Goal: Communication & Community: Connect with others

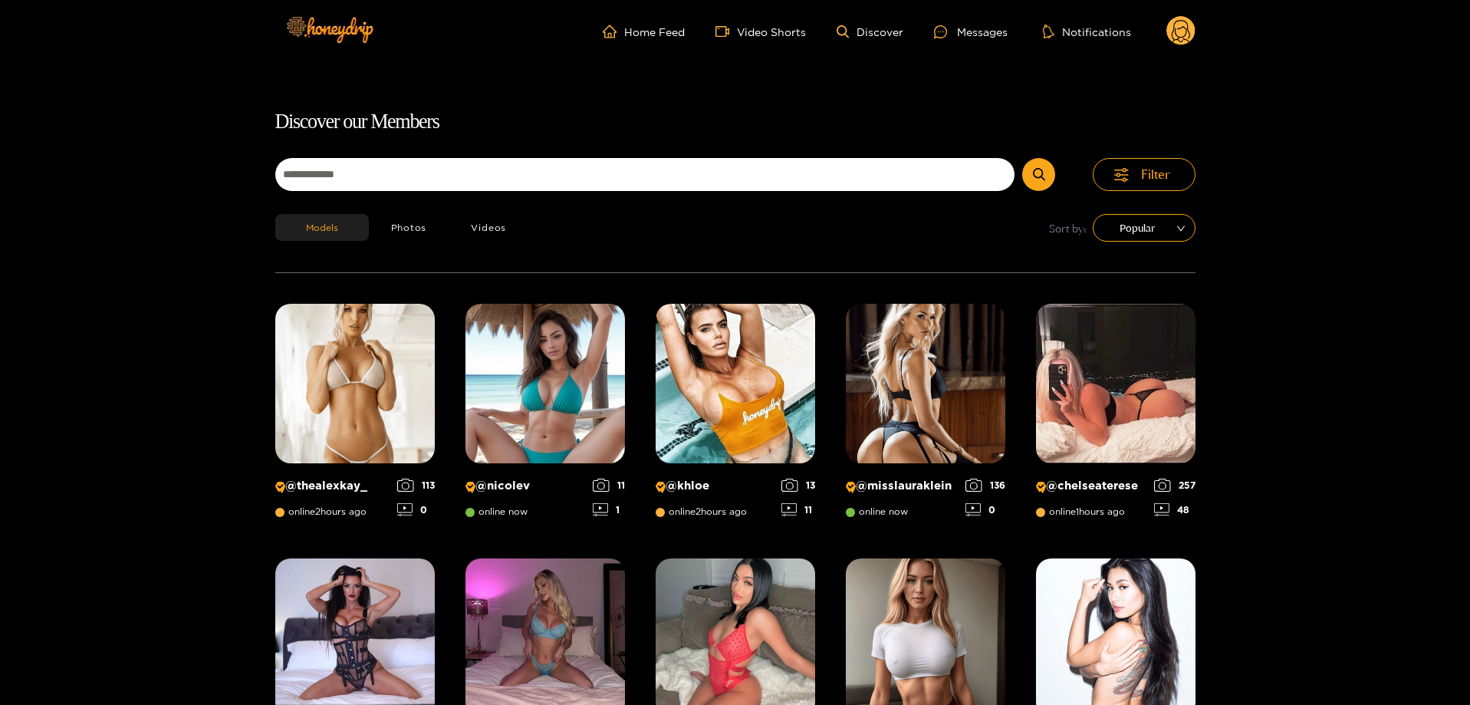
click at [1004, 18] on ul "Home Feed Video Shorts Discover Messages Notifications" at bounding box center [899, 31] width 593 height 31
click at [998, 31] on div "Messages" at bounding box center [971, 32] width 74 height 18
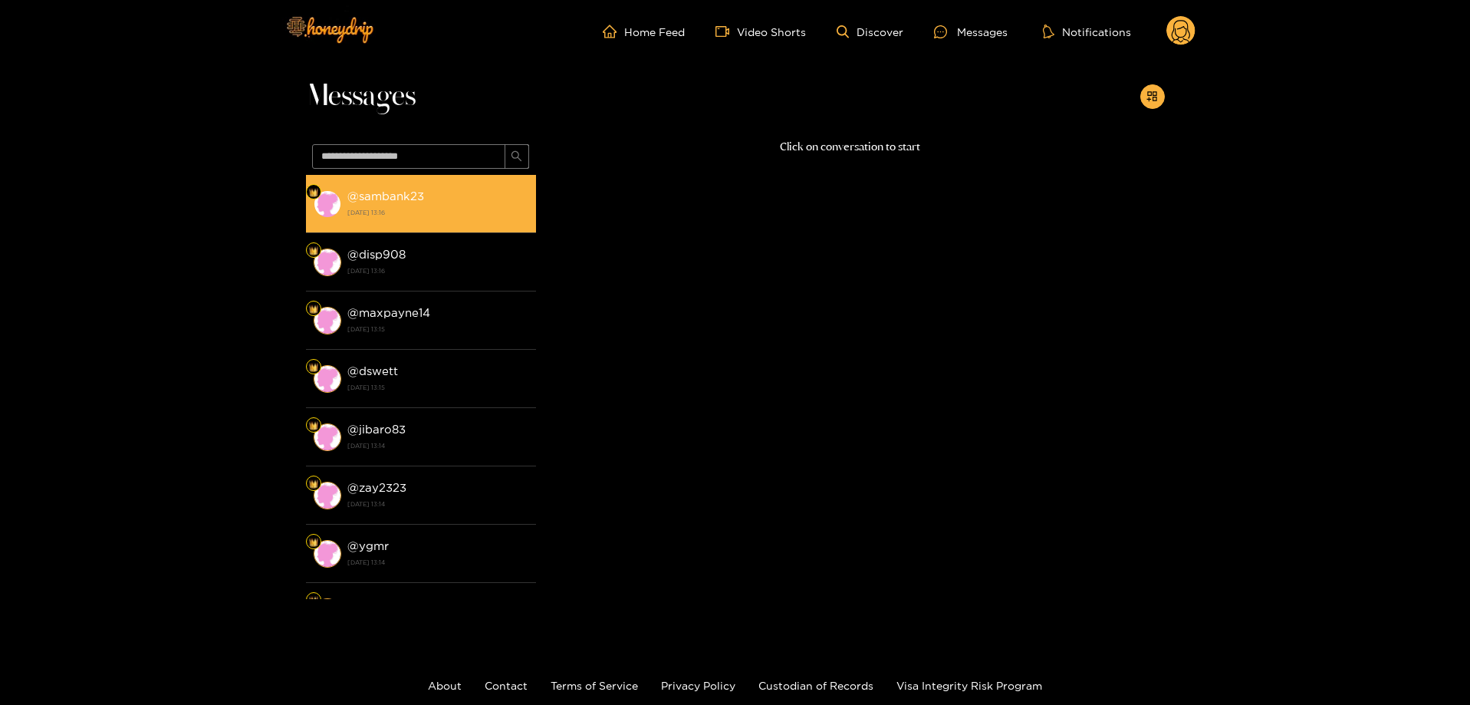
click at [423, 212] on strong "[DATE] 13:16" at bounding box center [437, 212] width 181 height 14
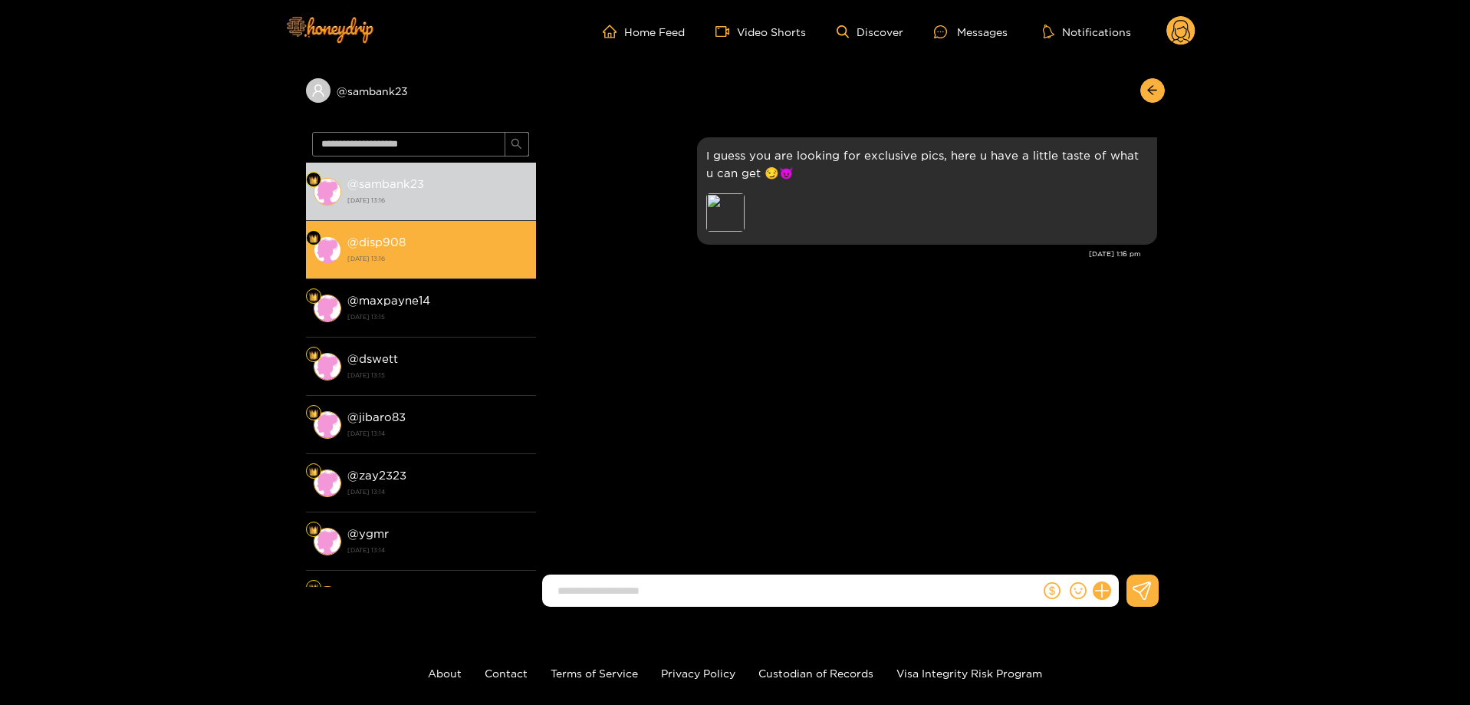
click at [429, 242] on div "@ disp908 [DATE] 13:16" at bounding box center [437, 249] width 181 height 35
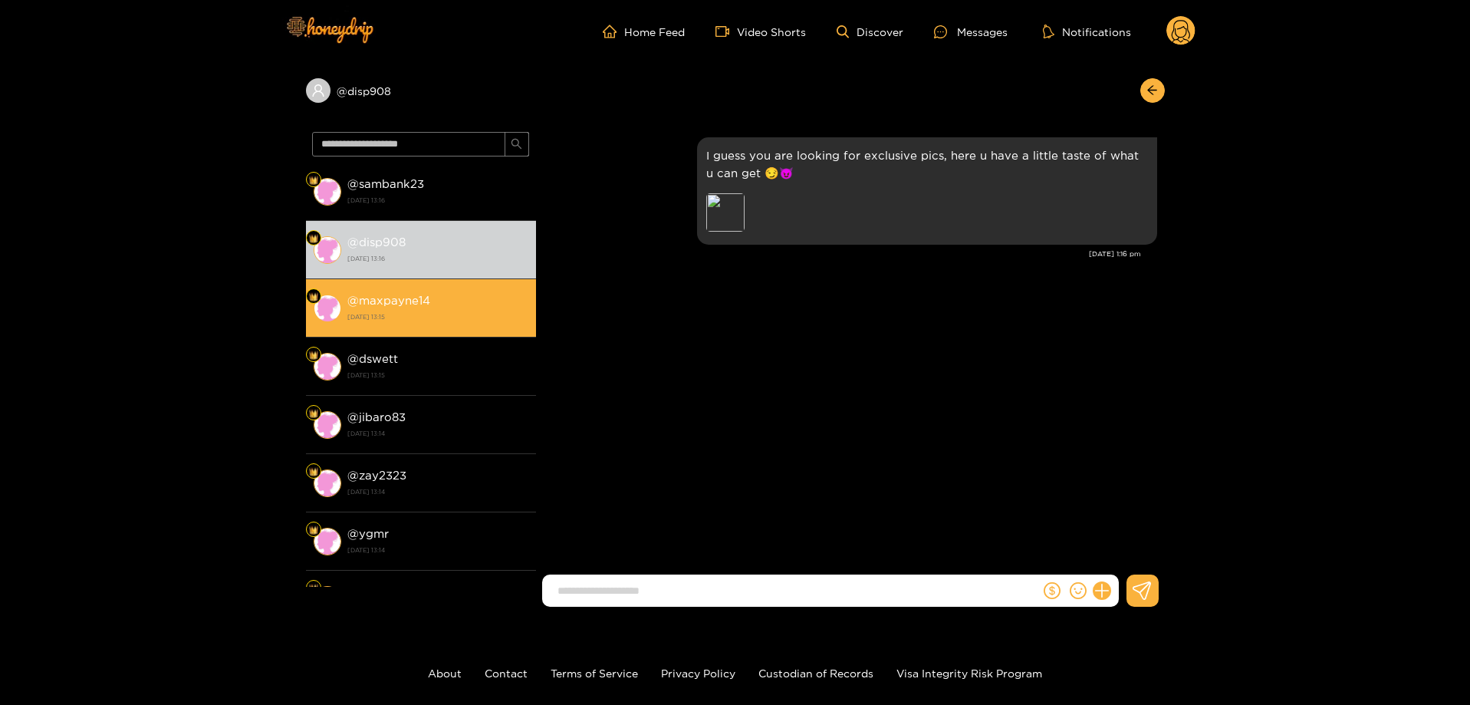
click at [420, 304] on strong "@ maxpayne14" at bounding box center [388, 300] width 83 height 13
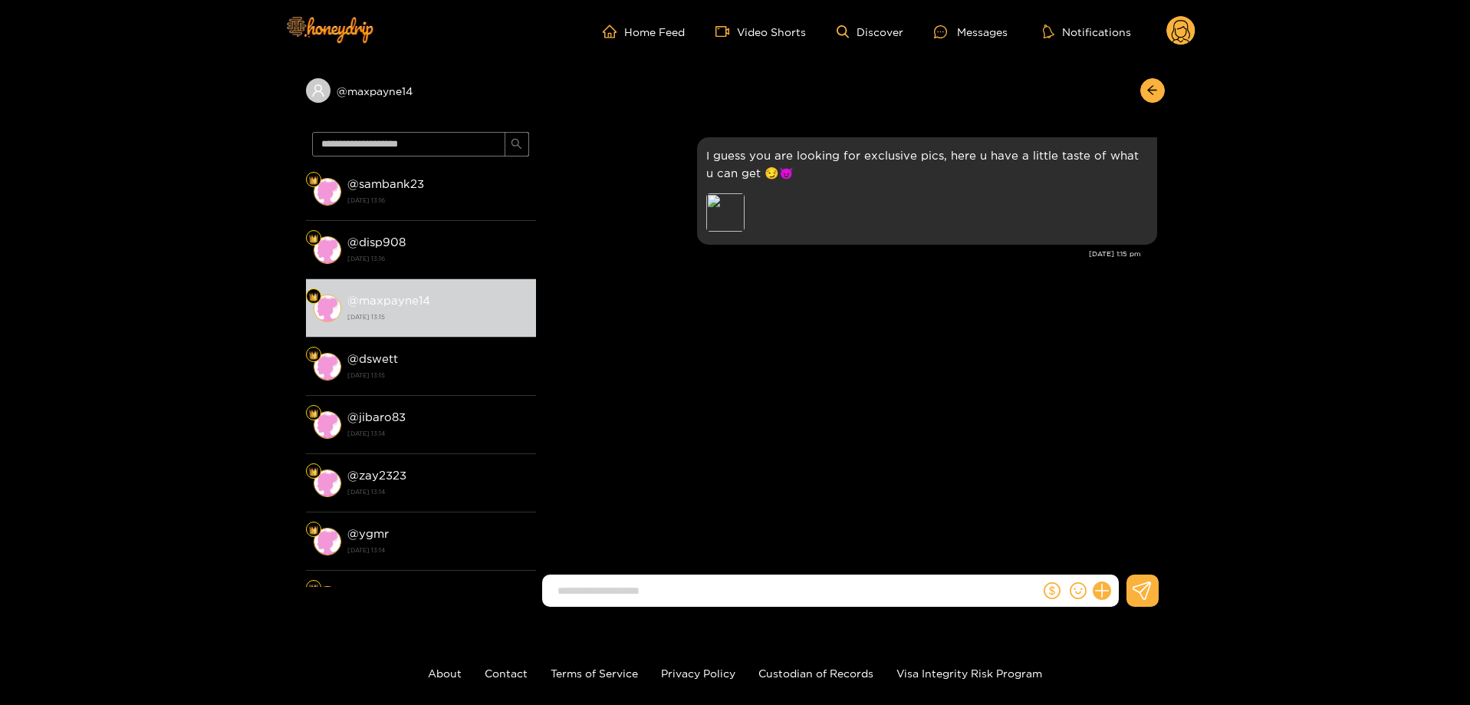
click at [1179, 27] on circle at bounding box center [1180, 30] width 29 height 29
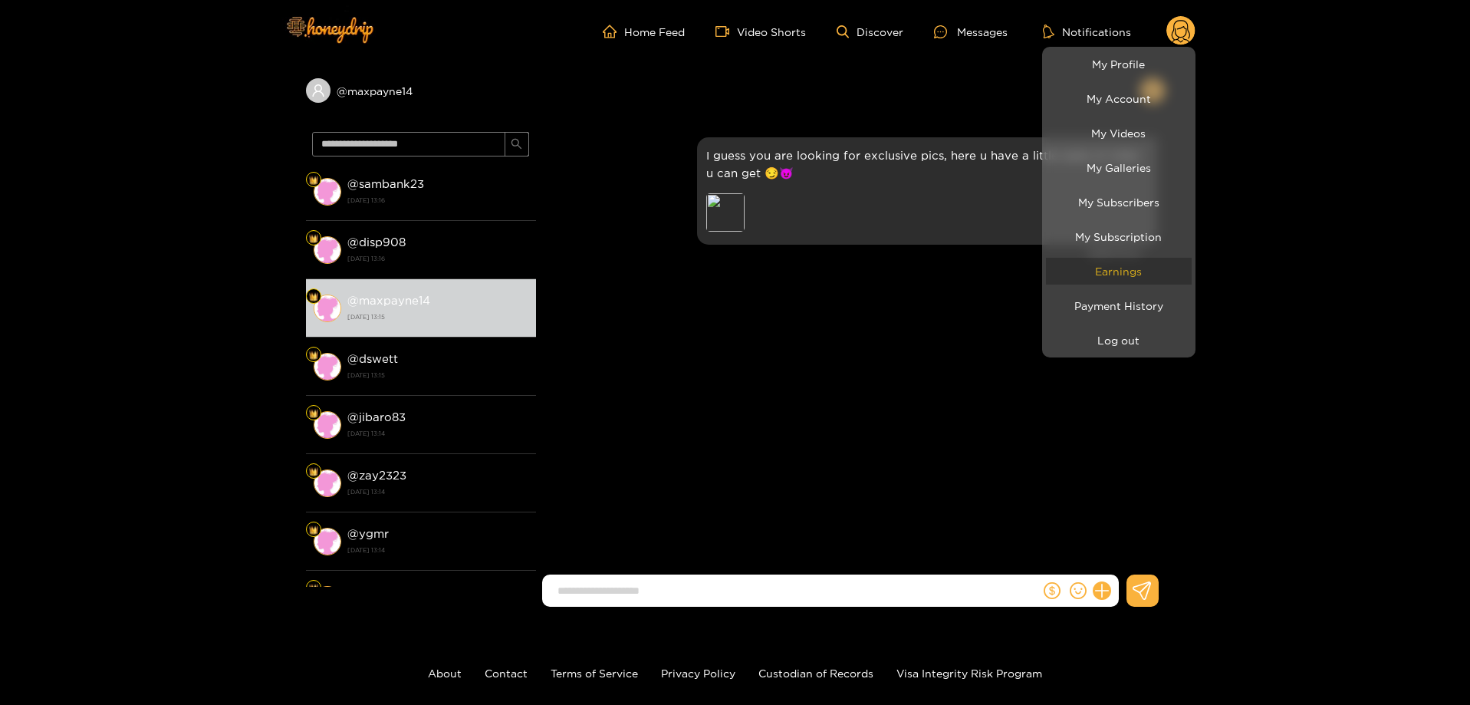
click at [1115, 268] on link "Earnings" at bounding box center [1119, 271] width 146 height 27
